Goal: Find specific page/section: Find specific page/section

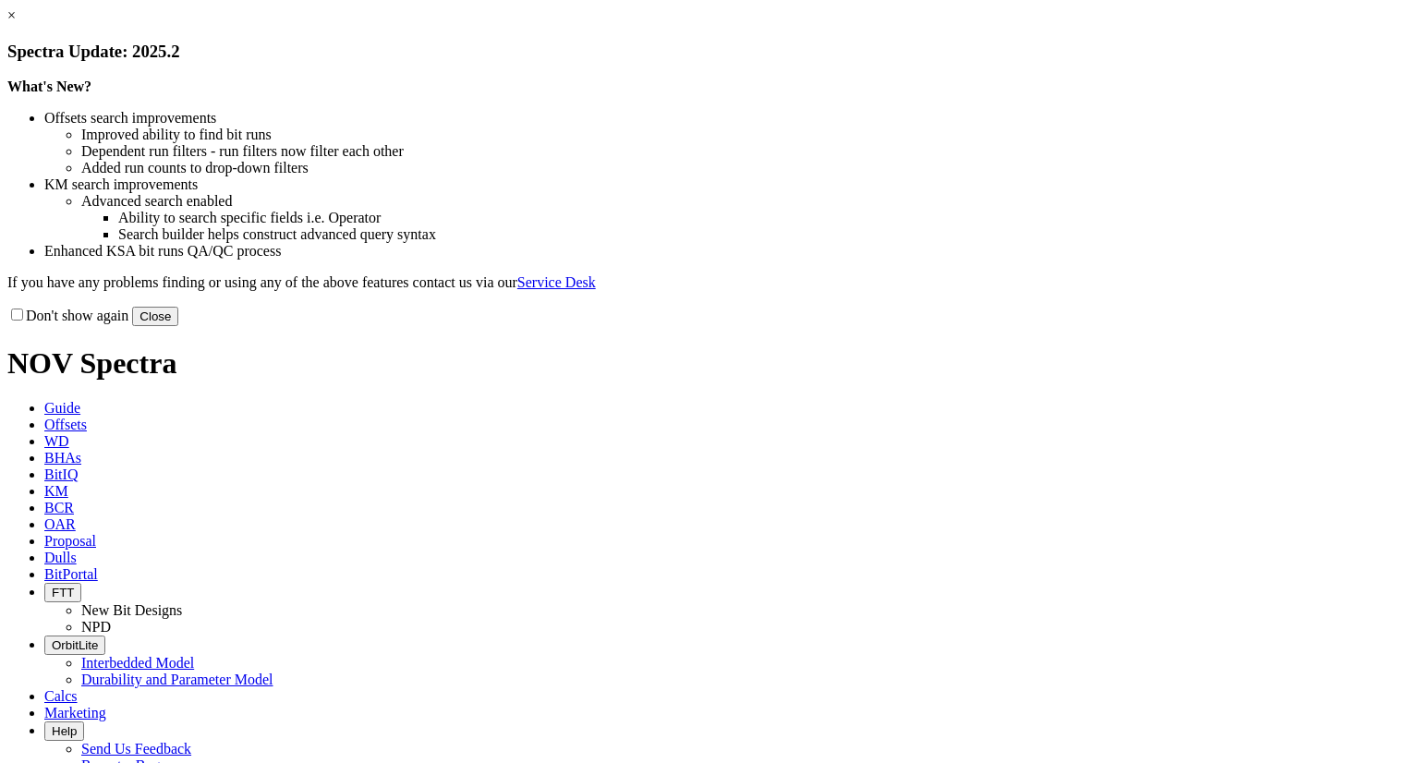
click at [16, 23] on link "×" at bounding box center [11, 15] width 8 height 16
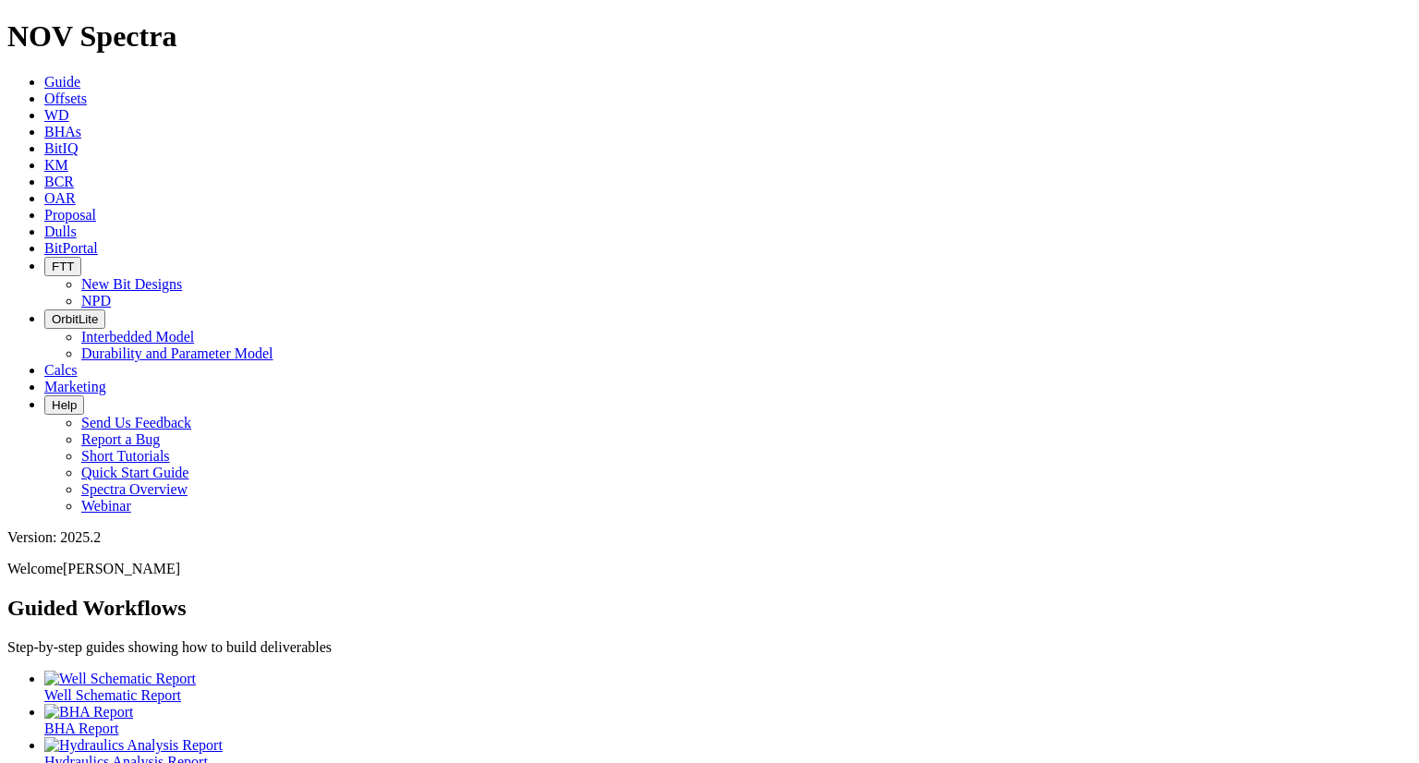
click at [98, 240] on span "BitPortal" at bounding box center [71, 248] width 54 height 16
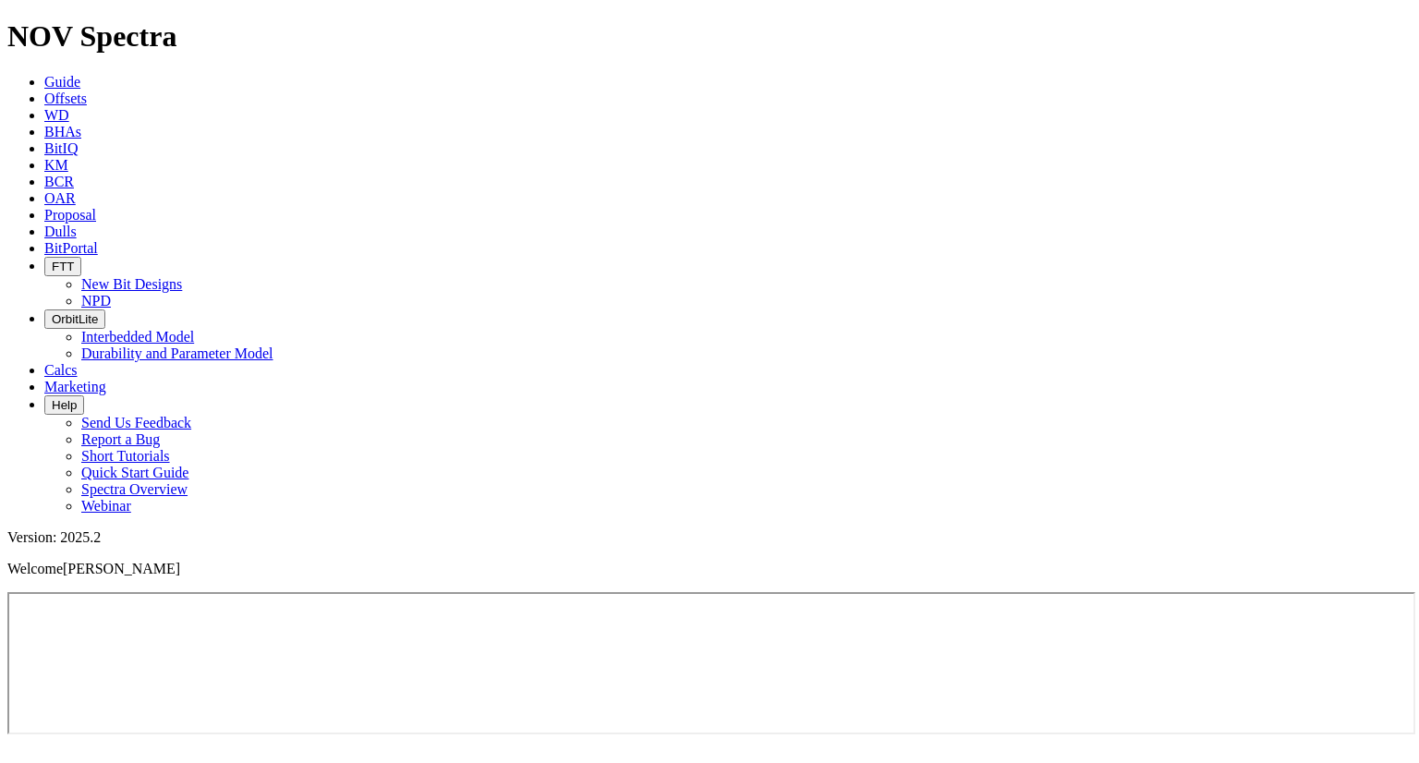
click at [96, 207] on span "Proposal" at bounding box center [70, 215] width 52 height 16
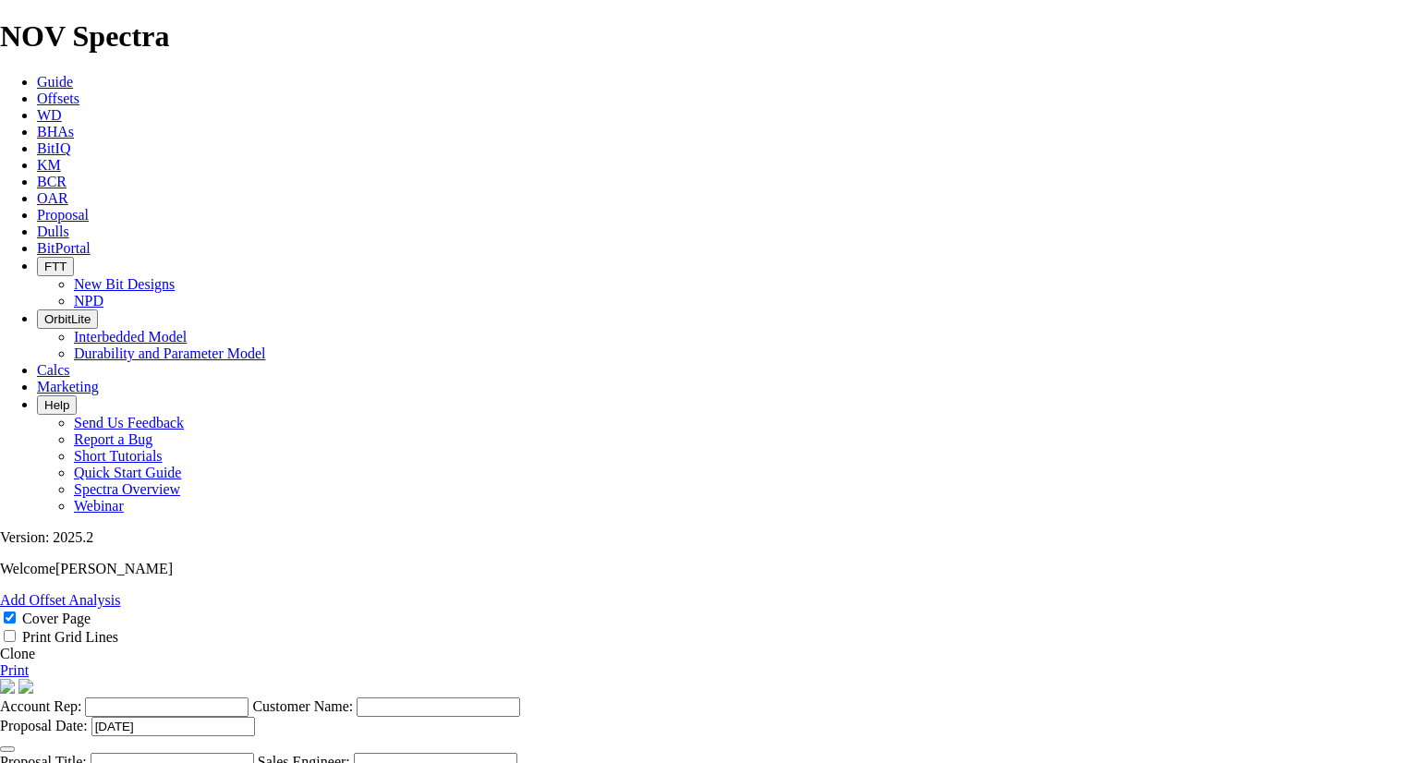
click at [98, 309] on button "OrbitLite" at bounding box center [67, 318] width 61 height 19
click at [266, 345] on link "Durability and Parameter Model" at bounding box center [170, 353] width 192 height 16
click at [98, 309] on button "OrbitLite" at bounding box center [67, 318] width 61 height 19
click at [187, 329] on link "Interbedded Model" at bounding box center [130, 337] width 113 height 16
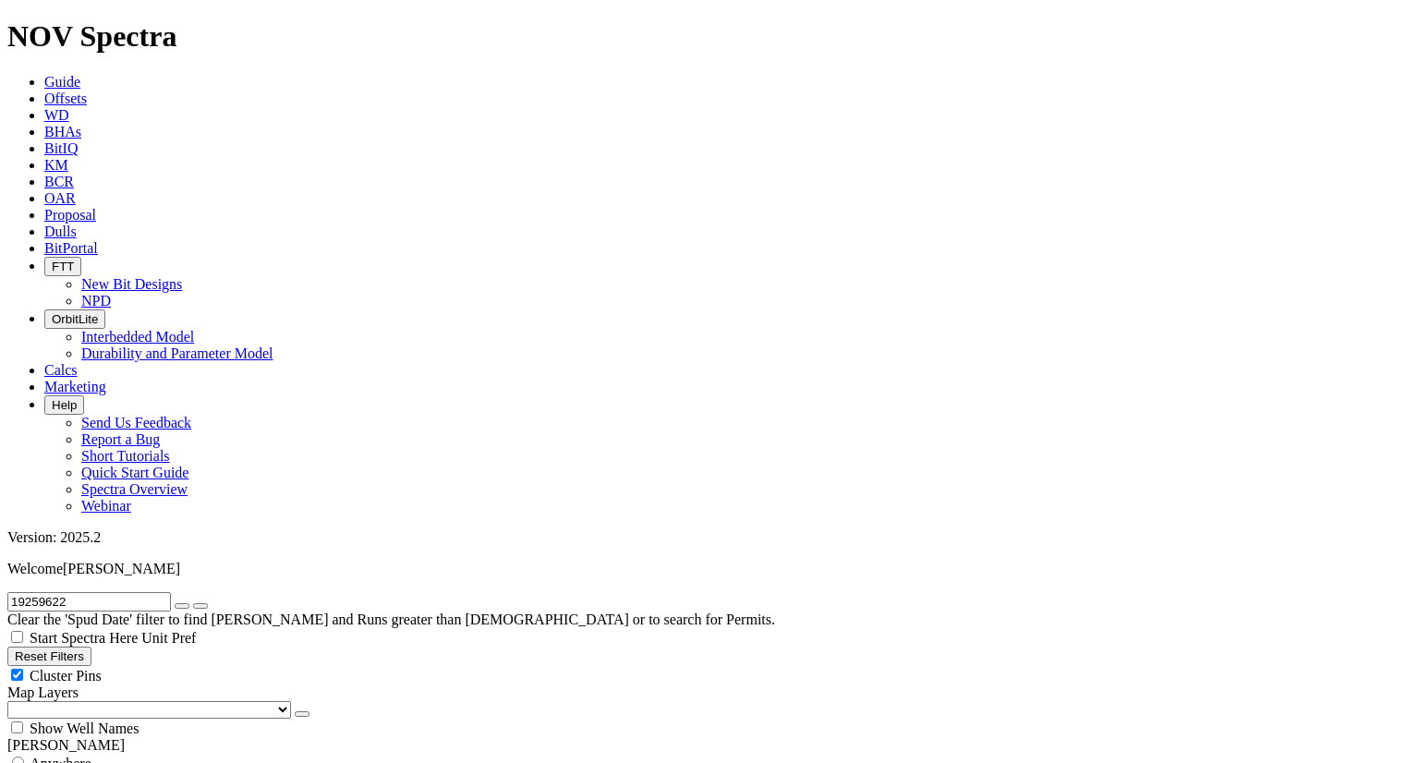
scroll to position [846, 0]
